Goal: Task Accomplishment & Management: Manage account settings

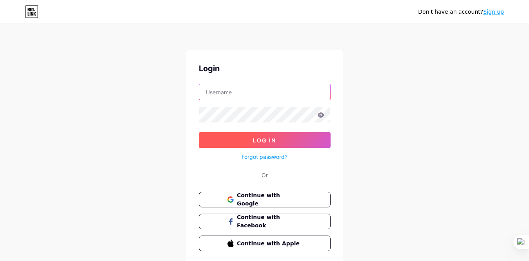
type input "[EMAIL_ADDRESS][DOMAIN_NAME]"
click at [272, 139] on span "Log In" at bounding box center [264, 140] width 23 height 7
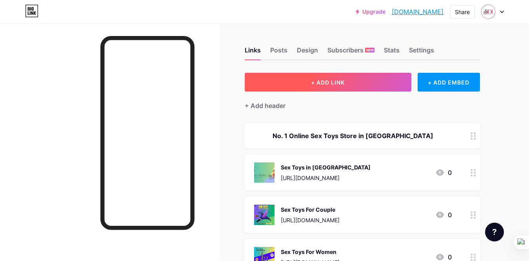
click at [335, 81] on span "+ ADD LINK" at bounding box center [328, 82] width 34 height 7
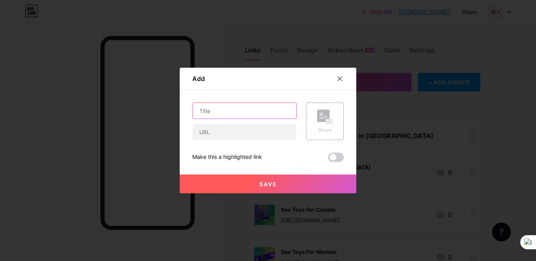
click at [216, 114] on input "text" at bounding box center [243, 111] width 103 height 16
paste input "Emotional Aftercare & Communication: Beyond Physical Intimacy"
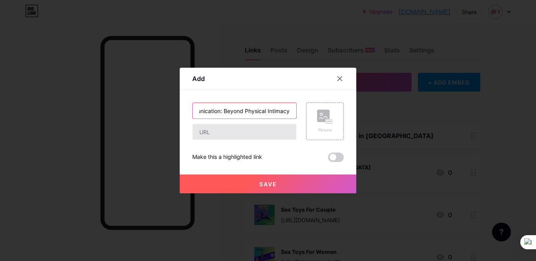
type input "Emotional Aftercare & Communication: Beyond Physical Intimacy"
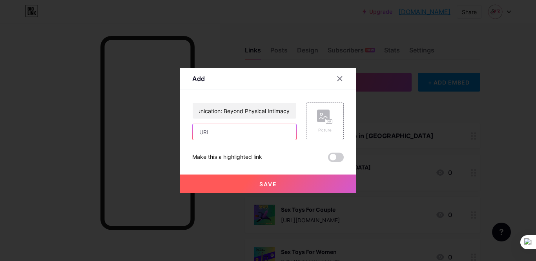
click at [227, 134] on input "text" at bounding box center [243, 132] width 103 height 16
paste input "[URL][DOMAIN_NAME]"
type input "[URL][DOMAIN_NAME]"
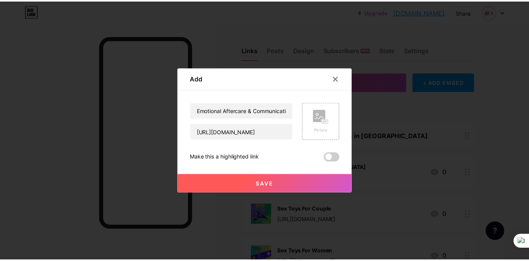
scroll to position [0, 0]
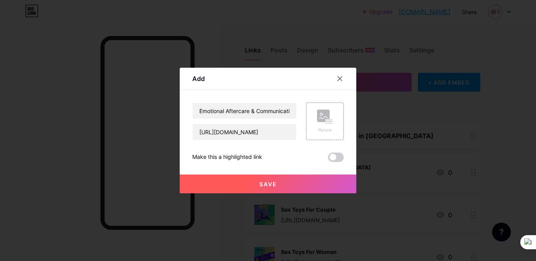
click at [336, 158] on span at bounding box center [336, 157] width 16 height 9
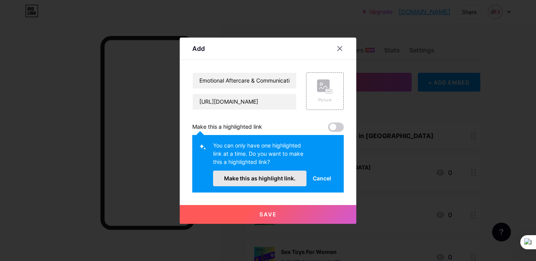
click at [286, 181] on span "Make this as highlight link." at bounding box center [259, 178] width 71 height 7
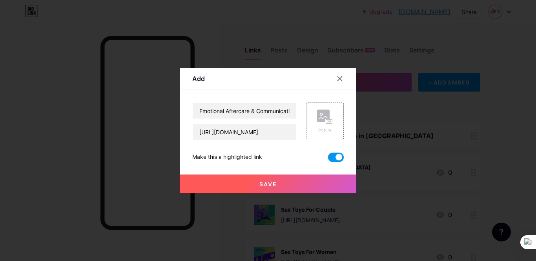
click at [270, 185] on span "Save" at bounding box center [268, 184] width 18 height 7
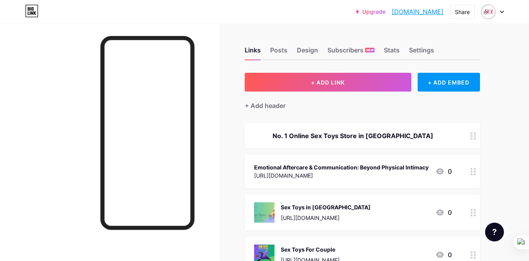
click at [416, 13] on link "[DOMAIN_NAME]" at bounding box center [418, 11] width 52 height 9
